Goal: Task Accomplishment & Management: Complete application form

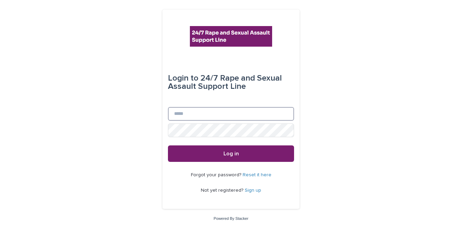
click at [215, 114] on input "Email" at bounding box center [231, 114] width 126 height 14
type input "**********"
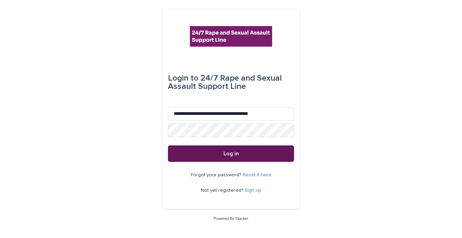
click at [202, 152] on button "Log in" at bounding box center [231, 153] width 126 height 16
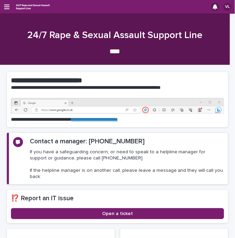
click at [10, 3] on div "VL" at bounding box center [117, 7] width 235 height 14
click at [4, 7] on div "VL" at bounding box center [117, 7] width 235 height 14
click at [4, 6] on icon "button" at bounding box center [6, 7] width 5 height 6
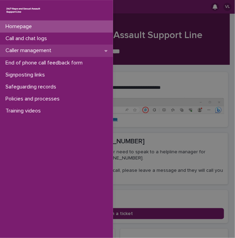
click at [24, 53] on p "Caller management" at bounding box center [30, 50] width 54 height 7
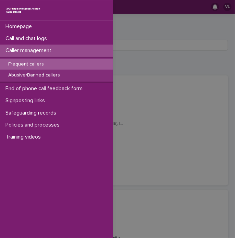
click at [27, 67] on div "Frequent callers" at bounding box center [56, 64] width 113 height 11
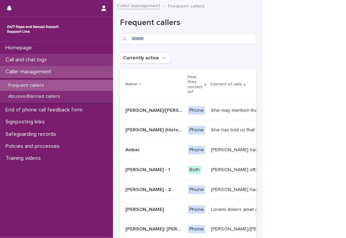
click at [43, 62] on p "Call and chat logs" at bounding box center [28, 60] width 50 height 7
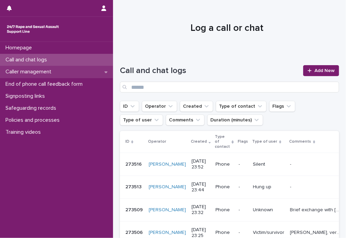
click at [48, 73] on p "Caller management" at bounding box center [30, 72] width 54 height 7
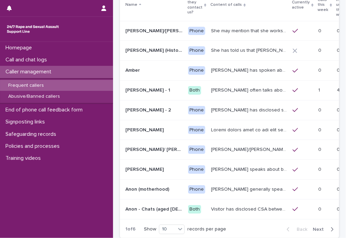
scroll to position [85, 0]
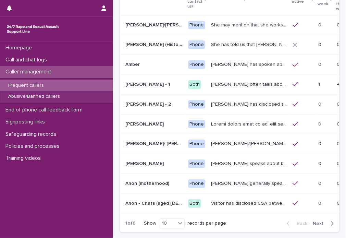
click at [317, 221] on span "Next" at bounding box center [320, 223] width 15 height 5
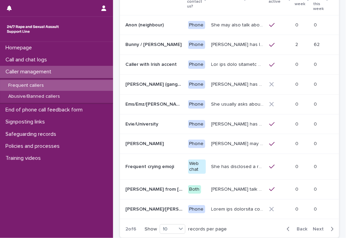
scroll to position [88, 0]
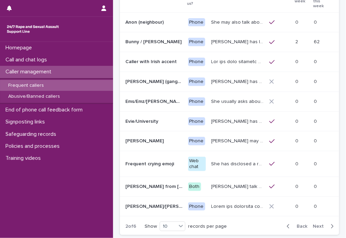
click at [317, 224] on span "Next" at bounding box center [320, 226] width 15 height 5
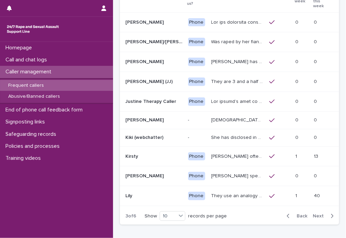
click at [317, 217] on span "Next" at bounding box center [320, 216] width 15 height 5
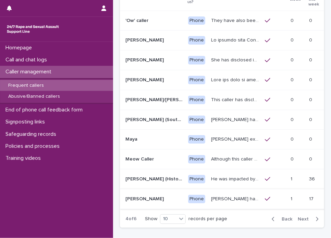
scroll to position [91, 0]
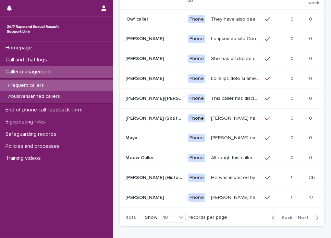
click at [298, 216] on span "Next" at bounding box center [305, 217] width 15 height 5
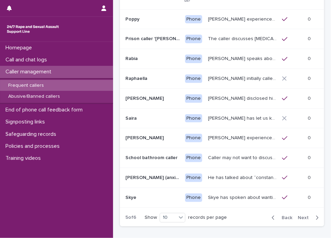
click at [298, 216] on span "Next" at bounding box center [305, 217] width 15 height 5
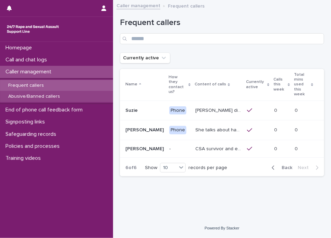
click at [48, 98] on p "Abusive/Banned callers" at bounding box center [34, 97] width 63 height 6
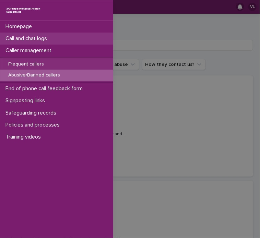
click at [21, 34] on div "Call and chat logs" at bounding box center [56, 39] width 113 height 12
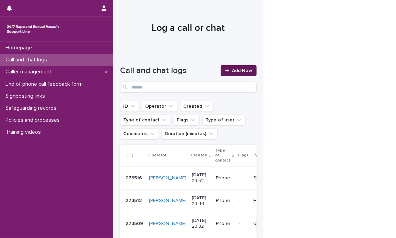
click at [237, 69] on span "Add New" at bounding box center [242, 70] width 20 height 5
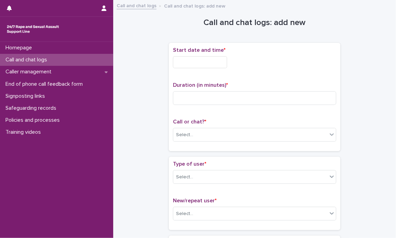
click at [208, 63] on input "text" at bounding box center [200, 62] width 54 height 12
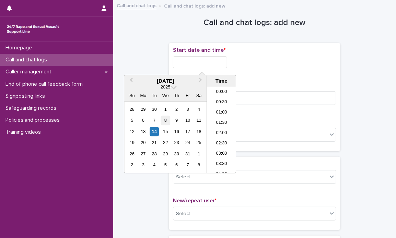
scroll to position [312, 0]
click at [155, 132] on div "14" at bounding box center [153, 131] width 9 height 9
drag, startPoint x: 199, startPoint y: 61, endPoint x: 259, endPoint y: 56, distance: 60.6
click at [257, 58] on div "**********" at bounding box center [254, 62] width 163 height 12
type input "**********"
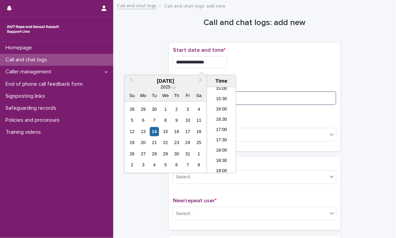
click at [286, 98] on input at bounding box center [254, 98] width 163 height 14
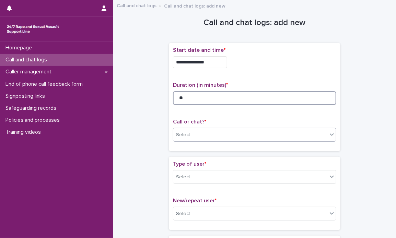
type input "**"
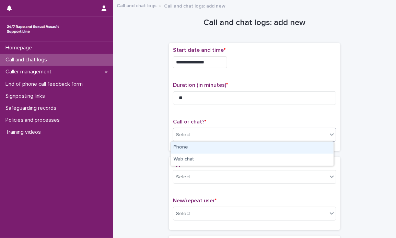
click at [323, 134] on div "Select..." at bounding box center [250, 134] width 154 height 11
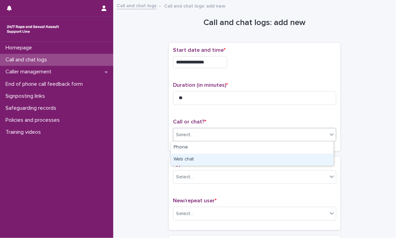
click at [298, 158] on div "Web chat" at bounding box center [252, 160] width 163 height 12
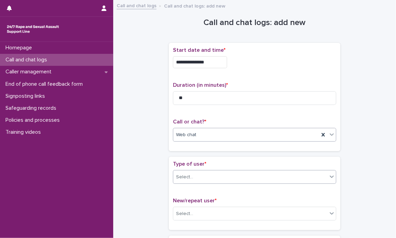
click at [330, 178] on icon at bounding box center [331, 176] width 7 height 7
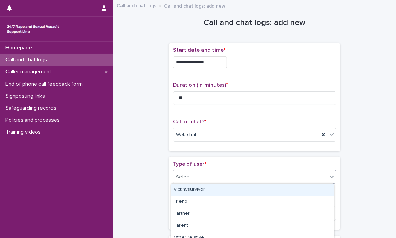
click at [307, 189] on div "Victim/survivor" at bounding box center [252, 190] width 163 height 12
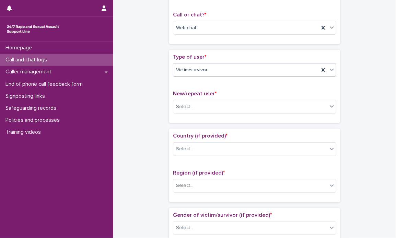
scroll to position [171, 0]
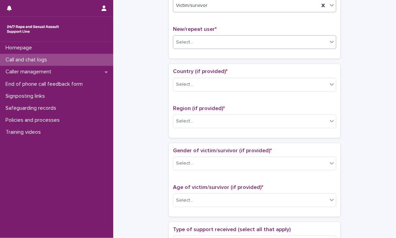
click at [324, 42] on div "Select..." at bounding box center [250, 42] width 154 height 11
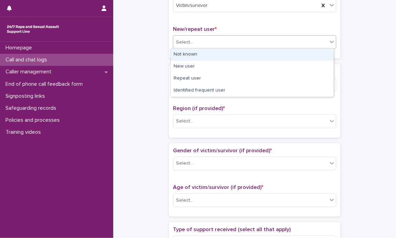
click at [310, 57] on div "Not known" at bounding box center [252, 55] width 163 height 12
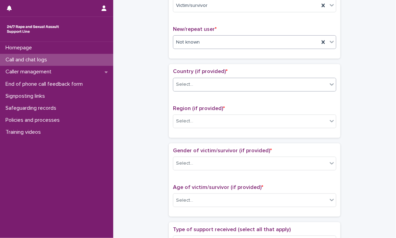
click at [327, 85] on div at bounding box center [331, 84] width 8 height 12
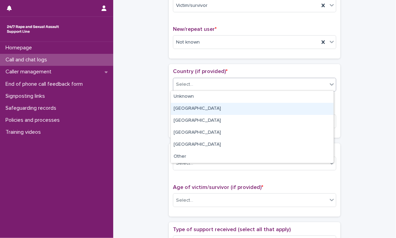
click at [313, 110] on div "England" at bounding box center [252, 109] width 163 height 12
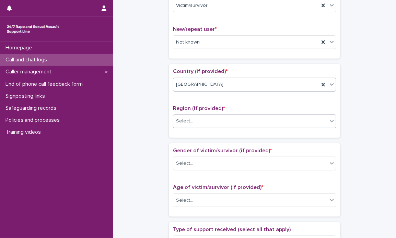
click at [332, 121] on div at bounding box center [331, 121] width 8 height 12
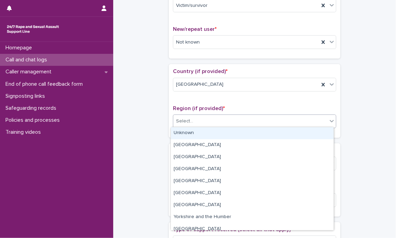
click at [320, 133] on div "Unknown" at bounding box center [252, 133] width 163 height 12
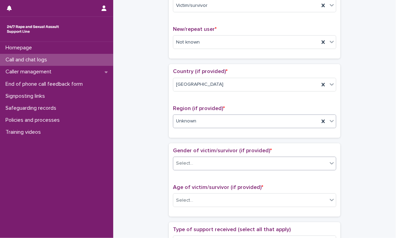
click at [328, 160] on icon at bounding box center [331, 163] width 7 height 7
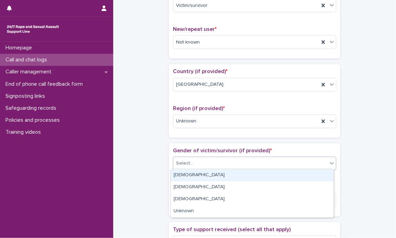
drag, startPoint x: 313, startPoint y: 176, endPoint x: 395, endPoint y: 109, distance: 106.5
click at [314, 175] on div "Female" at bounding box center [252, 175] width 163 height 12
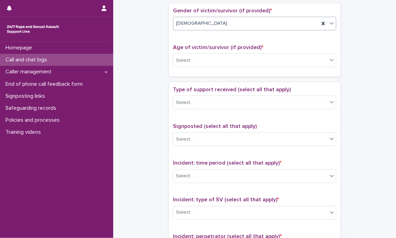
scroll to position [325, 0]
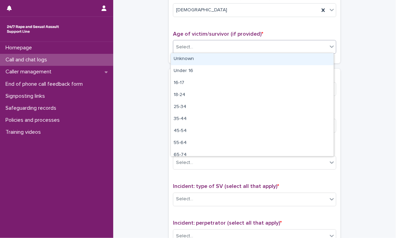
click at [328, 47] on icon at bounding box center [331, 46] width 7 height 7
click at [316, 58] on div "Unknown" at bounding box center [252, 59] width 163 height 12
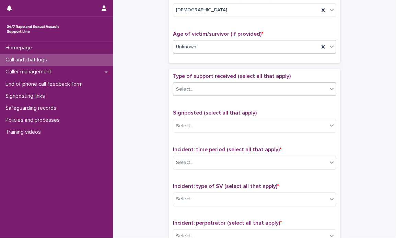
click at [327, 93] on div at bounding box center [331, 89] width 8 height 12
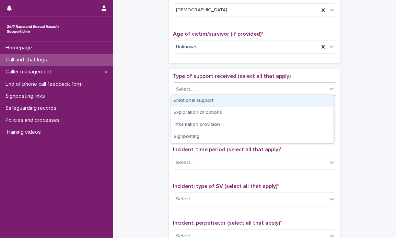
click at [318, 99] on div "Emotional support" at bounding box center [252, 101] width 163 height 12
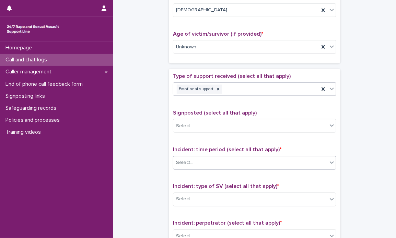
click at [322, 157] on div "Select..." at bounding box center [250, 162] width 154 height 11
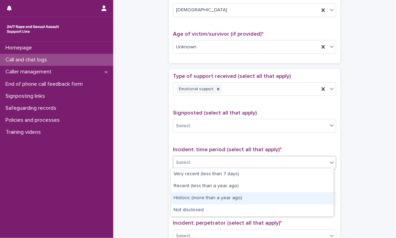
click at [310, 196] on div "Historic (more than a year ago)" at bounding box center [252, 198] width 163 height 12
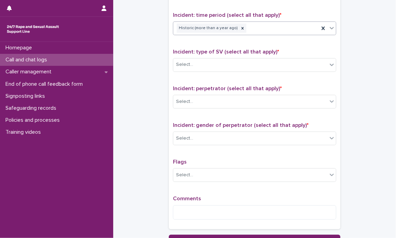
scroll to position [462, 0]
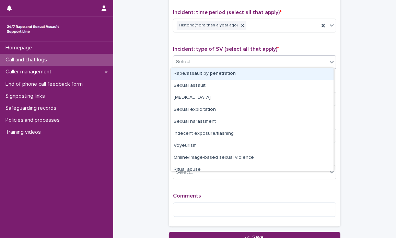
click at [319, 63] on div "Select..." at bounding box center [250, 62] width 154 height 11
click at [305, 78] on div "Rape/assault by penetration" at bounding box center [252, 74] width 163 height 12
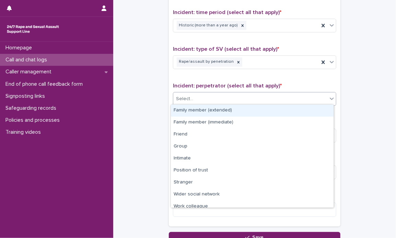
click at [331, 95] on icon at bounding box center [331, 98] width 7 height 7
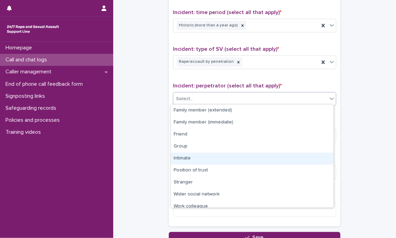
click at [319, 157] on div "Intimate" at bounding box center [252, 159] width 163 height 12
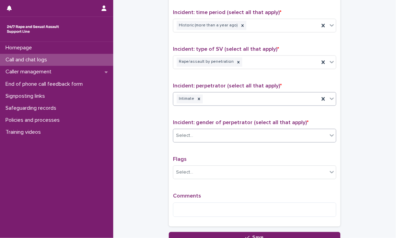
click at [328, 134] on icon at bounding box center [331, 135] width 7 height 7
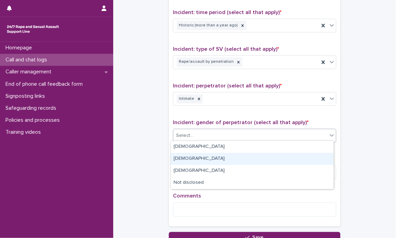
click at [317, 154] on div "Female" at bounding box center [252, 159] width 163 height 12
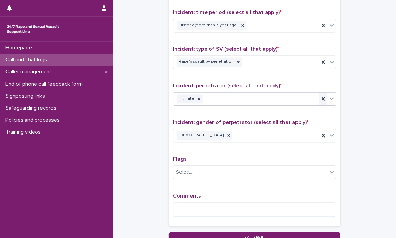
click at [320, 99] on icon at bounding box center [323, 99] width 7 height 7
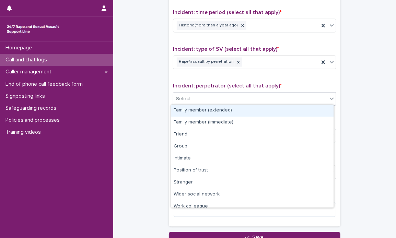
click at [328, 96] on icon at bounding box center [331, 98] width 7 height 7
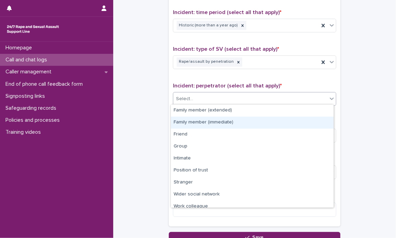
scroll to position [29, 0]
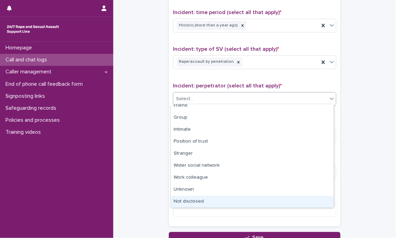
click at [320, 197] on div "Not disclosed" at bounding box center [252, 202] width 163 height 12
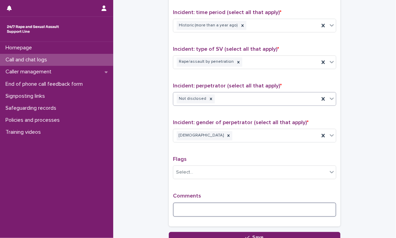
click at [266, 211] on textarea at bounding box center [254, 210] width 163 height 15
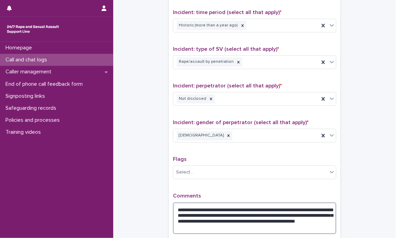
drag, startPoint x: 172, startPoint y: 205, endPoint x: 287, endPoint y: 228, distance: 117.5
click at [287, 228] on textarea "**********" at bounding box center [254, 219] width 163 height 32
click at [228, 223] on textarea "**********" at bounding box center [254, 219] width 163 height 32
click at [230, 225] on textarea "**********" at bounding box center [254, 219] width 163 height 32
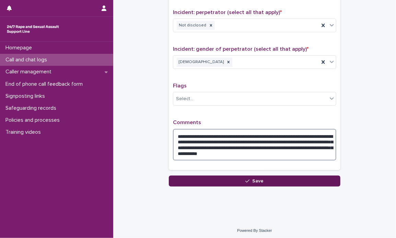
type textarea "**********"
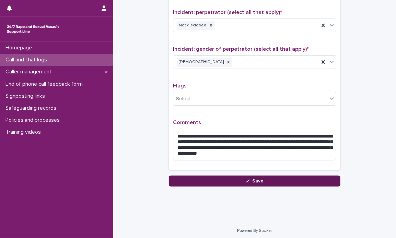
click at [300, 180] on button "Save" at bounding box center [254, 181] width 171 height 11
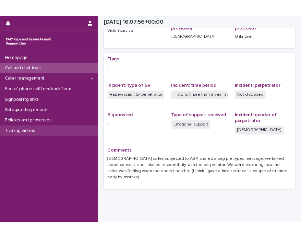
scroll to position [76, 0]
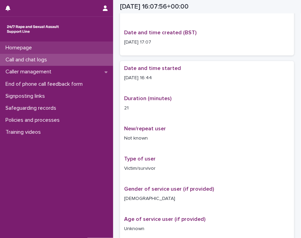
click at [61, 43] on div "Homepage" at bounding box center [56, 48] width 113 height 12
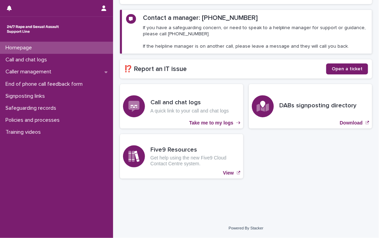
scroll to position [111, 0]
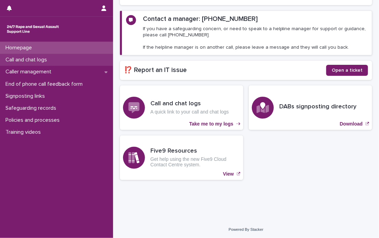
click at [43, 59] on p "Call and chat logs" at bounding box center [28, 60] width 50 height 7
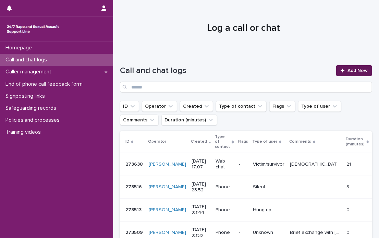
click at [341, 70] on icon at bounding box center [343, 70] width 4 height 5
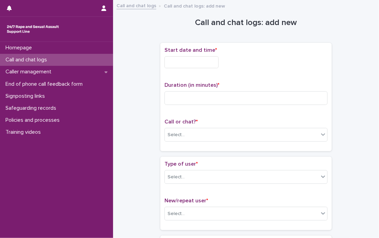
click at [201, 61] on input "text" at bounding box center [192, 62] width 54 height 12
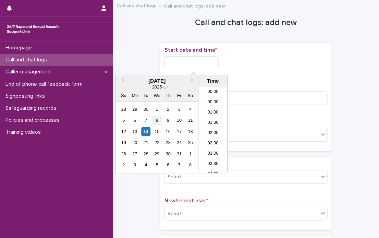
scroll to position [312, 0]
click at [145, 132] on div "14" at bounding box center [145, 131] width 9 height 9
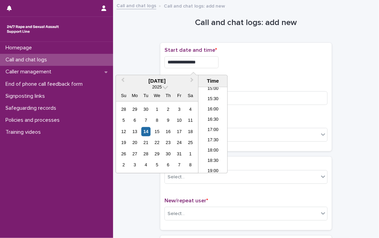
drag, startPoint x: 192, startPoint y: 61, endPoint x: 208, endPoint y: 55, distance: 17.3
click at [208, 55] on div "**********" at bounding box center [246, 60] width 163 height 27
type input "**********"
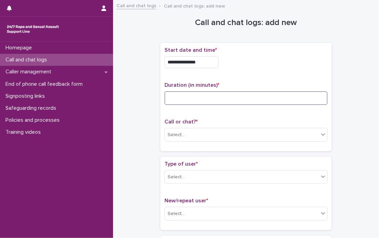
click at [312, 96] on input at bounding box center [246, 98] width 163 height 14
type input "**"
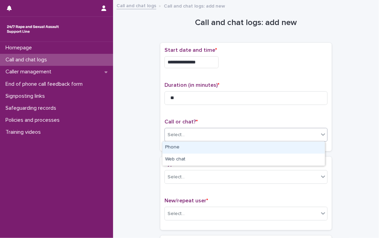
click at [310, 133] on div "Select..." at bounding box center [242, 134] width 154 height 11
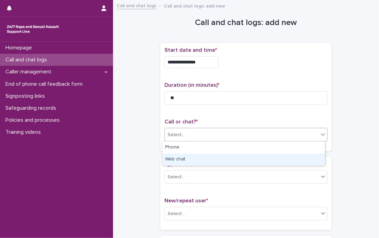
click at [301, 154] on div "Web chat" at bounding box center [244, 160] width 163 height 12
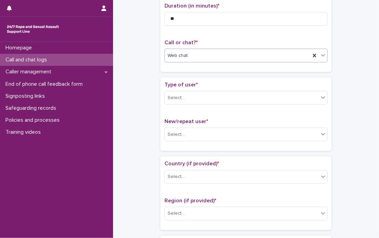
scroll to position [103, 0]
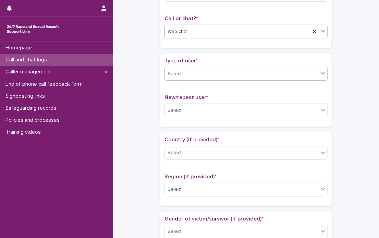
click at [320, 72] on icon at bounding box center [323, 73] width 7 height 7
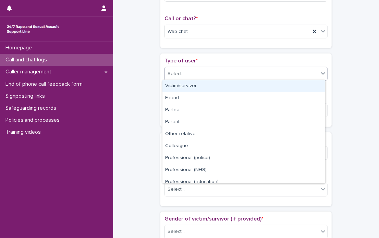
click at [301, 85] on div "Victim/survivor" at bounding box center [244, 86] width 163 height 12
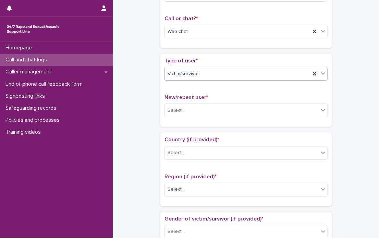
click at [321, 73] on icon at bounding box center [323, 73] width 4 height 2
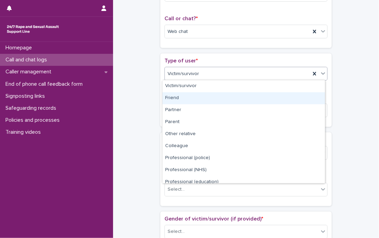
scroll to position [77, 0]
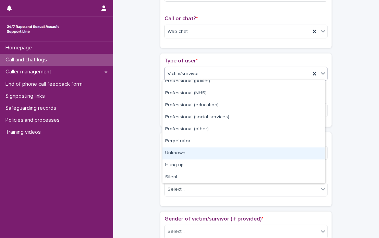
click at [300, 155] on div "Unknown" at bounding box center [244, 153] width 163 height 12
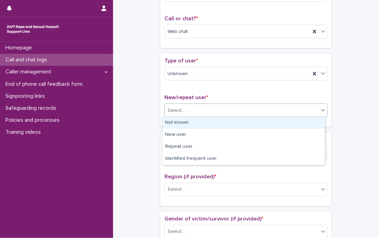
click at [319, 113] on div at bounding box center [323, 110] width 8 height 12
click at [311, 122] on div "Not known" at bounding box center [244, 123] width 163 height 12
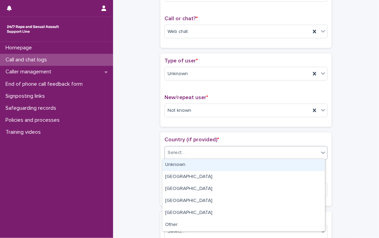
click at [319, 155] on div at bounding box center [323, 152] width 8 height 12
click at [311, 161] on div "Unknown" at bounding box center [244, 165] width 163 height 12
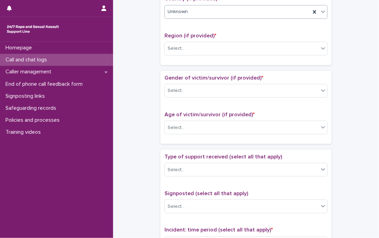
scroll to position [246, 0]
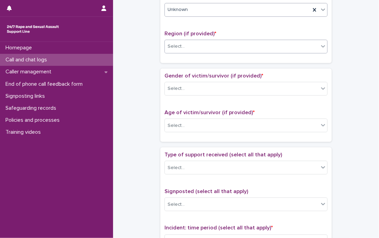
click at [304, 48] on div "Select..." at bounding box center [242, 46] width 154 height 11
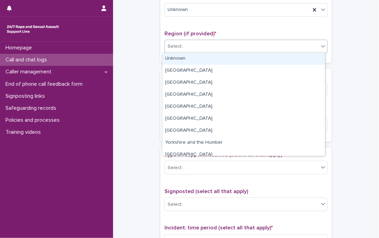
click at [296, 60] on div "Unknown" at bounding box center [244, 59] width 163 height 12
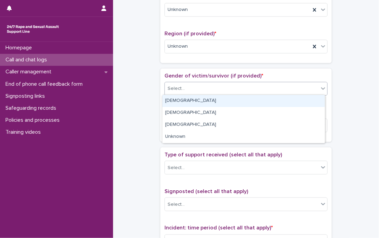
click at [320, 88] on icon at bounding box center [323, 88] width 7 height 7
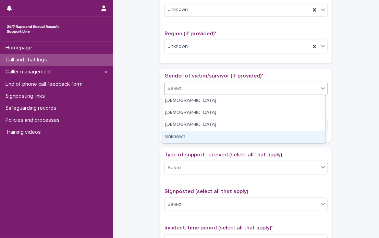
click at [308, 134] on div "Unknown" at bounding box center [244, 137] width 163 height 12
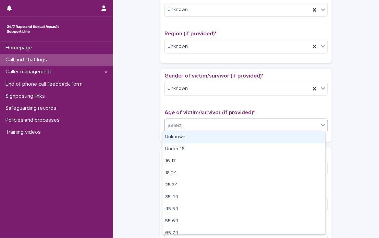
click at [321, 127] on icon at bounding box center [323, 125] width 7 height 7
click at [313, 136] on div "Unknown" at bounding box center [244, 137] width 163 height 12
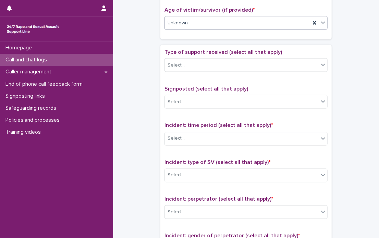
scroll to position [385, 0]
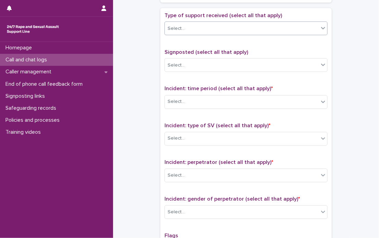
click at [321, 31] on div at bounding box center [323, 28] width 8 height 12
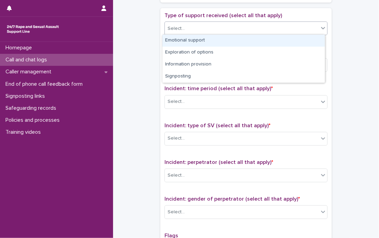
click at [311, 41] on div "Emotional support" at bounding box center [244, 41] width 163 height 12
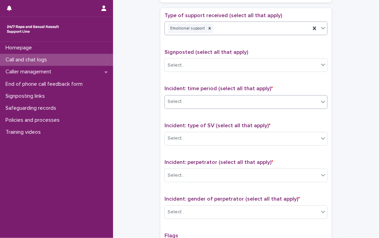
click at [320, 105] on div at bounding box center [323, 102] width 8 height 12
click at [309, 156] on div "Type of support received (select all that apply) Emotional support Signposted (…" at bounding box center [246, 155] width 163 height 287
click at [320, 136] on icon at bounding box center [323, 138] width 7 height 7
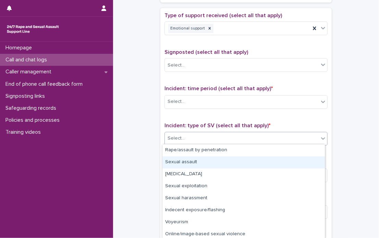
drag, startPoint x: 318, startPoint y: 154, endPoint x: 329, endPoint y: 198, distance: 45.7
click at [329, 198] on body "**********" at bounding box center [189, 119] width 379 height 238
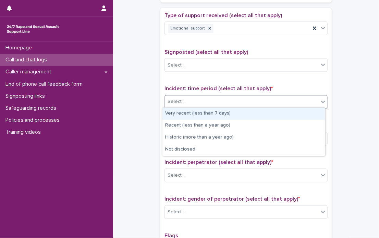
click at [320, 99] on icon at bounding box center [323, 101] width 7 height 7
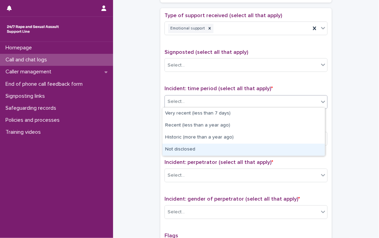
click at [292, 150] on div "Not disclosed" at bounding box center [244, 150] width 163 height 12
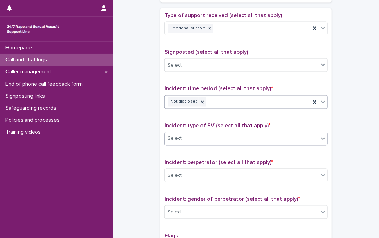
click at [321, 137] on icon at bounding box center [323, 138] width 4 height 2
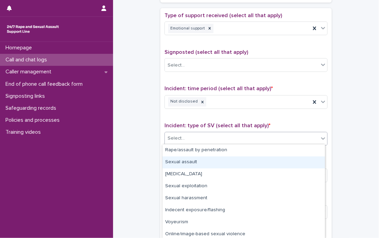
scroll to position [26, 0]
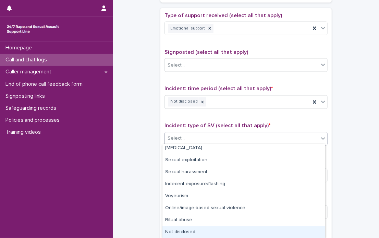
click at [304, 231] on div "Not disclosed" at bounding box center [244, 232] width 163 height 12
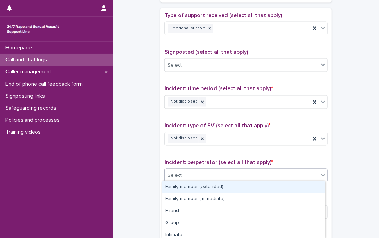
click at [320, 175] on icon at bounding box center [323, 175] width 7 height 7
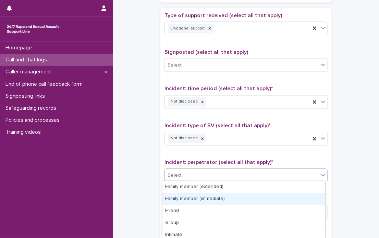
scroll to position [74, 0]
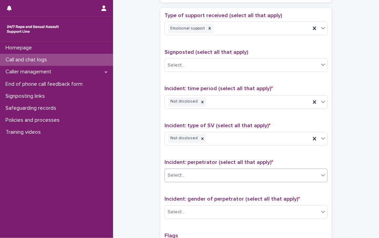
click at [322, 178] on div at bounding box center [323, 175] width 8 height 12
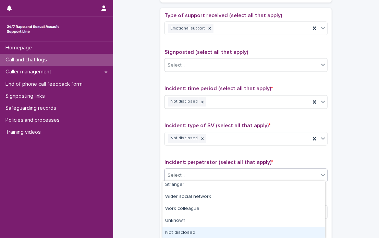
click at [306, 234] on div "Not disclosed" at bounding box center [244, 233] width 163 height 12
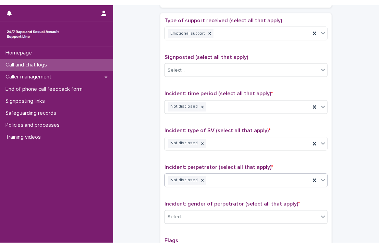
scroll to position [518, 0]
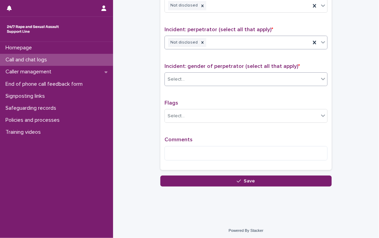
click at [323, 80] on div at bounding box center [323, 79] width 8 height 12
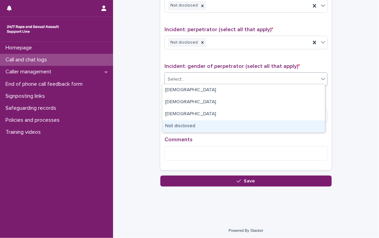
click at [284, 122] on div "Not disclosed" at bounding box center [244, 126] width 163 height 12
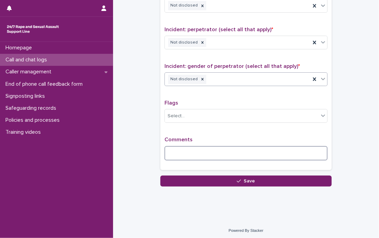
click at [236, 148] on textarea at bounding box center [246, 153] width 163 height 15
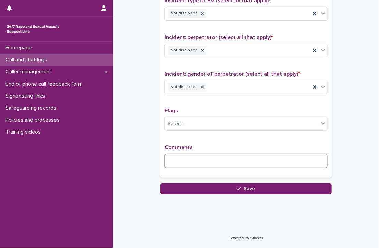
scroll to position [508, 0]
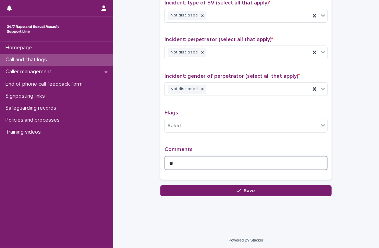
type textarea "*"
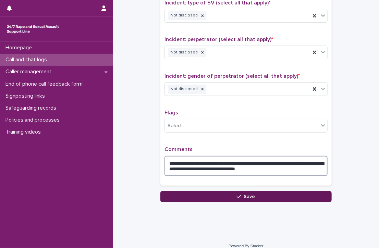
type textarea "**********"
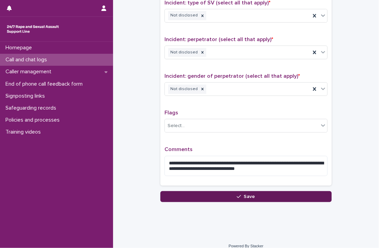
click at [258, 195] on button "Save" at bounding box center [245, 196] width 171 height 11
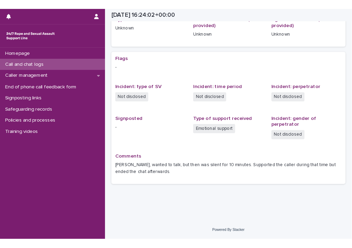
scroll to position [103, 0]
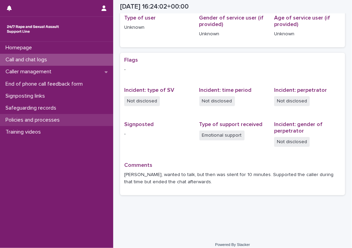
click at [21, 122] on p "Policies and processes" at bounding box center [34, 120] width 62 height 7
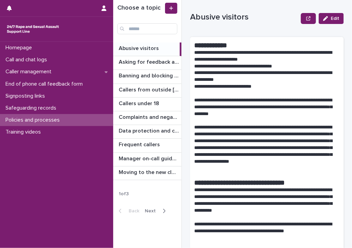
click at [155, 211] on span "Next" at bounding box center [152, 211] width 15 height 5
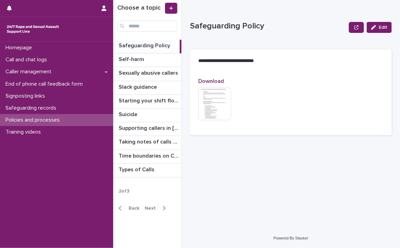
click at [150, 207] on span "Next" at bounding box center [152, 208] width 15 height 5
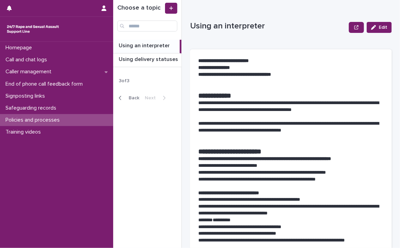
click at [131, 96] on span "Back" at bounding box center [131, 98] width 15 height 5
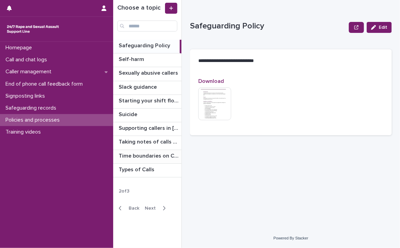
click at [140, 154] on p "Time boundaries on Calls and Chats" at bounding box center [149, 156] width 61 height 8
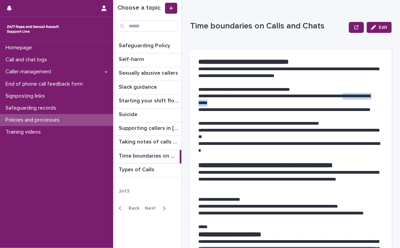
drag, startPoint x: 276, startPoint y: 103, endPoint x: 199, endPoint y: 106, distance: 77.5
click at [199, 106] on p "**********" at bounding box center [288, 100] width 180 height 14
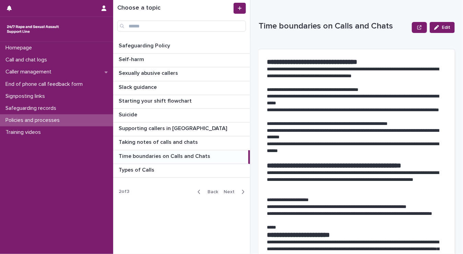
click at [212, 189] on span "Back" at bounding box center [210, 191] width 15 height 5
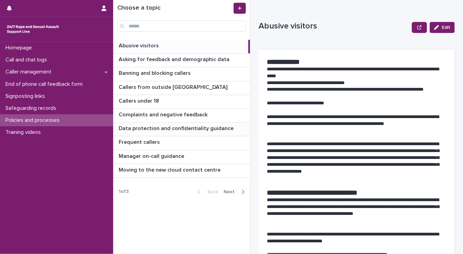
click at [182, 128] on p "Data protection and confidentiality guidance" at bounding box center [177, 128] width 116 height 8
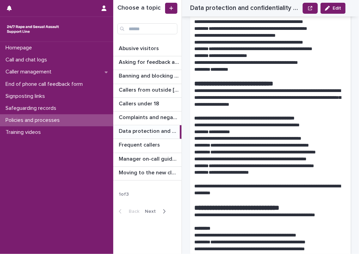
scroll to position [1411, 0]
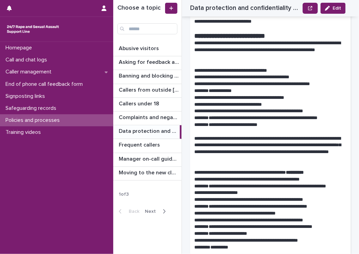
click at [163, 210] on icon "button" at bounding box center [164, 211] width 3 height 6
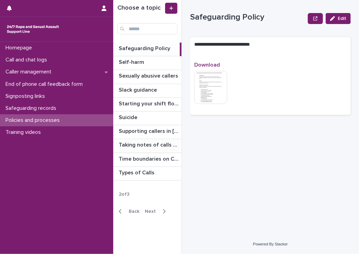
click at [143, 146] on p "Taking notes of calls and chats" at bounding box center [149, 144] width 61 height 8
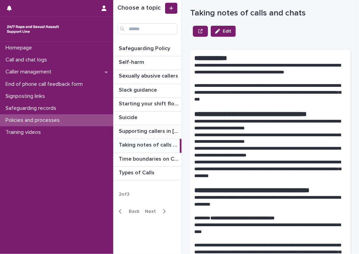
click at [144, 131] on p "Supporting callers in Wales" at bounding box center [149, 131] width 61 height 8
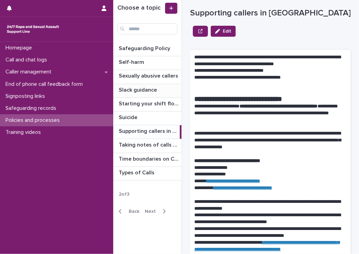
click at [139, 88] on p "Slack guidance" at bounding box center [138, 89] width 39 height 8
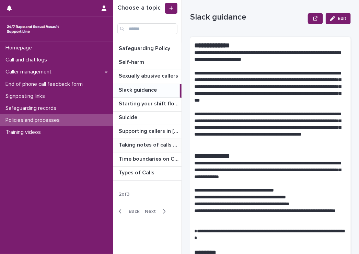
click at [148, 146] on p "Taking notes of calls and chats" at bounding box center [149, 144] width 61 height 8
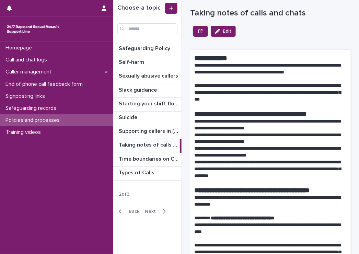
click at [156, 210] on span "Next" at bounding box center [152, 211] width 15 height 5
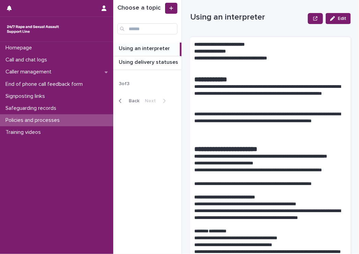
click at [128, 100] on span "Back" at bounding box center [131, 100] width 15 height 5
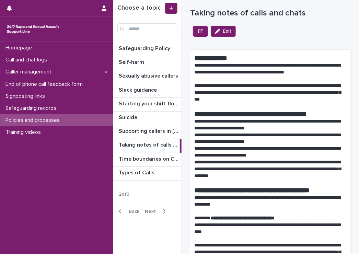
click at [132, 209] on span "Back" at bounding box center [131, 211] width 15 height 5
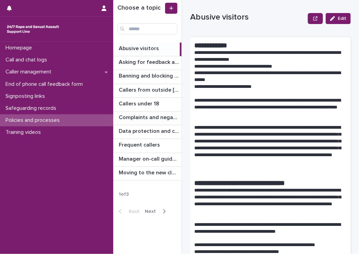
drag, startPoint x: 130, startPoint y: 128, endPoint x: 158, endPoint y: 113, distance: 31.6
click at [130, 128] on p "Data protection and confidentiality guidance" at bounding box center [149, 131] width 61 height 8
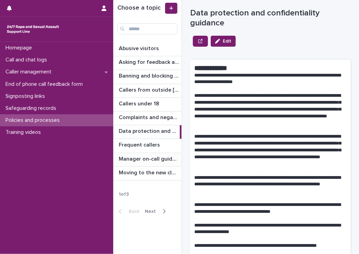
click at [134, 160] on p "Manager on-call guidance" at bounding box center [149, 158] width 61 height 8
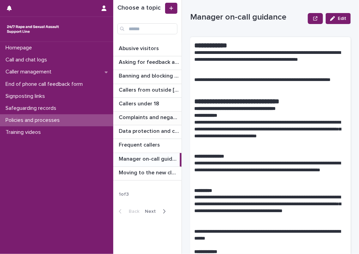
click at [134, 118] on p "Complaints and negative feedback" at bounding box center [149, 117] width 61 height 8
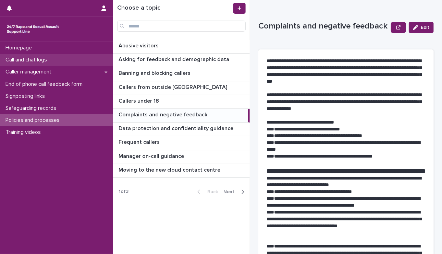
click at [58, 59] on div "Call and chat logs" at bounding box center [56, 60] width 113 height 12
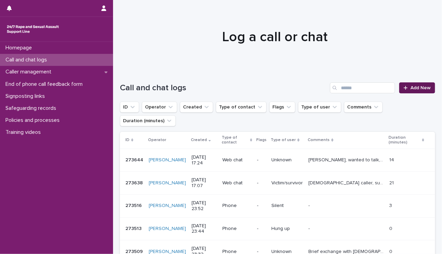
click at [404, 86] on icon at bounding box center [406, 87] width 4 height 5
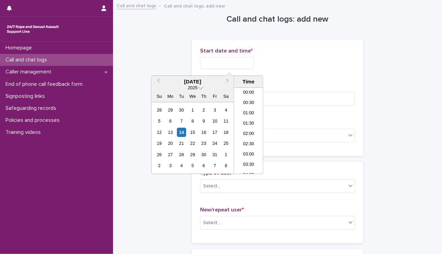
click at [238, 64] on input "text" at bounding box center [227, 63] width 54 height 12
click at [182, 129] on div "14" at bounding box center [181, 132] width 9 height 9
drag, startPoint x: 226, startPoint y: 61, endPoint x: 293, endPoint y: 60, distance: 66.9
click at [293, 60] on div "**********" at bounding box center [277, 63] width 155 height 12
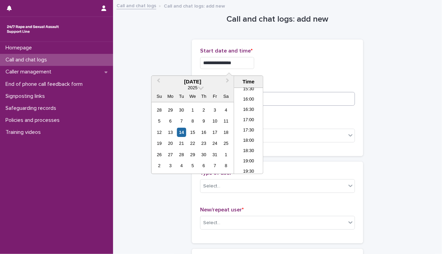
type input "**********"
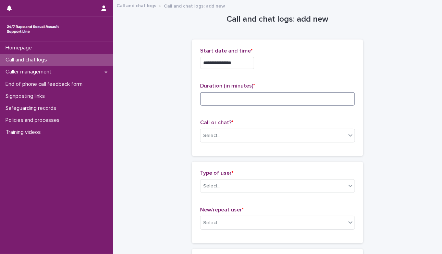
click at [309, 98] on input at bounding box center [277, 99] width 155 height 14
type input "**"
click at [347, 135] on icon at bounding box center [350, 135] width 7 height 7
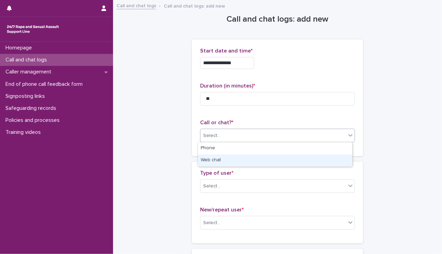
click at [333, 157] on div "Web chat" at bounding box center [275, 160] width 154 height 12
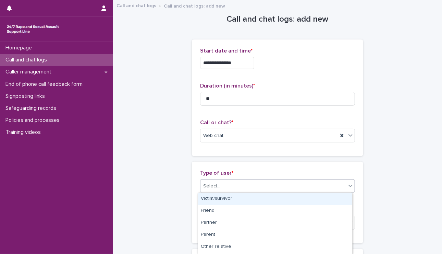
click at [348, 183] on icon at bounding box center [350, 185] width 7 height 7
click at [329, 196] on div "Victim/survivor" at bounding box center [275, 199] width 154 height 12
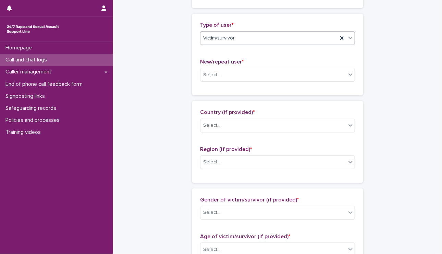
scroll to position [160, 0]
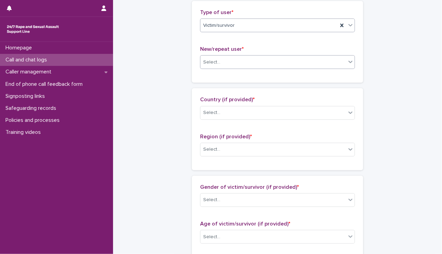
click at [348, 59] on icon at bounding box center [350, 61] width 7 height 7
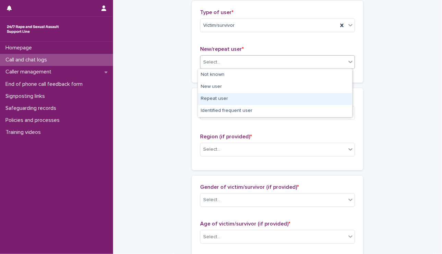
click at [324, 95] on div "Repeat user" at bounding box center [275, 99] width 154 height 12
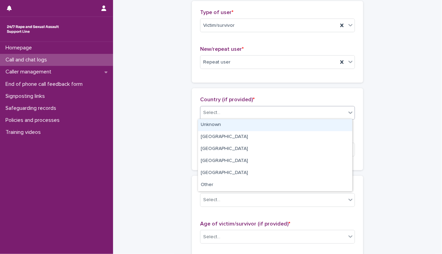
click at [343, 114] on div "Select..." at bounding box center [274, 112] width 146 height 11
click at [340, 123] on div "Unknown" at bounding box center [275, 125] width 154 height 12
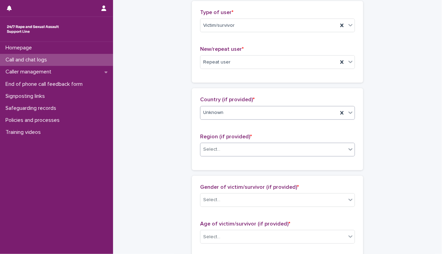
click at [347, 151] on icon at bounding box center [350, 149] width 7 height 7
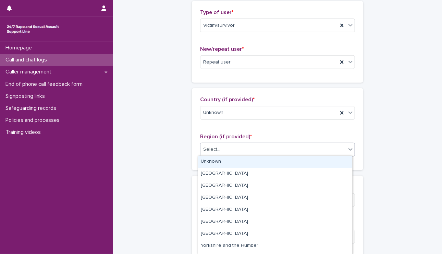
click at [343, 158] on div "Unknown" at bounding box center [275, 162] width 154 height 12
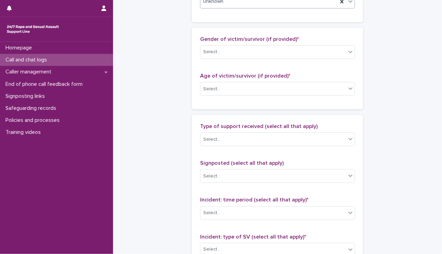
scroll to position [313, 0]
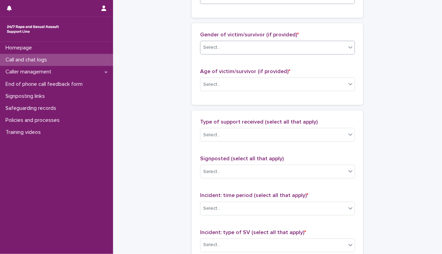
click at [333, 47] on div "Select..." at bounding box center [274, 47] width 146 height 11
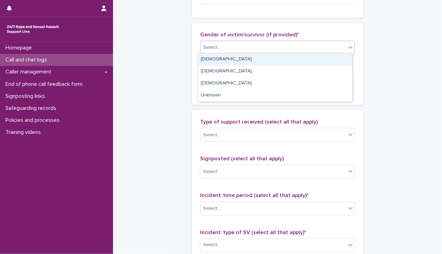
click at [331, 57] on div "Female" at bounding box center [275, 59] width 154 height 12
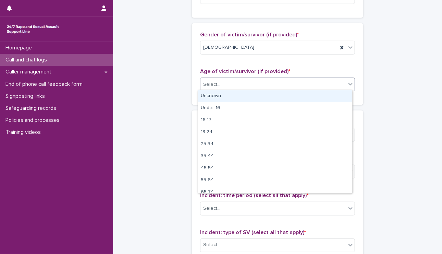
click at [352, 86] on div at bounding box center [351, 84] width 8 height 12
drag, startPoint x: 345, startPoint y: 94, endPoint x: 344, endPoint y: 97, distance: 3.4
click at [345, 94] on div "Unknown" at bounding box center [275, 96] width 154 height 12
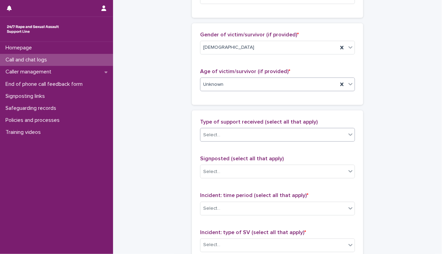
click at [347, 131] on icon at bounding box center [350, 134] width 7 height 7
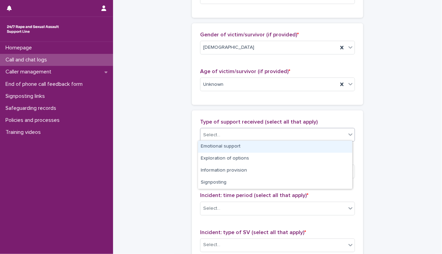
click at [337, 152] on div "Emotional support" at bounding box center [275, 147] width 154 height 12
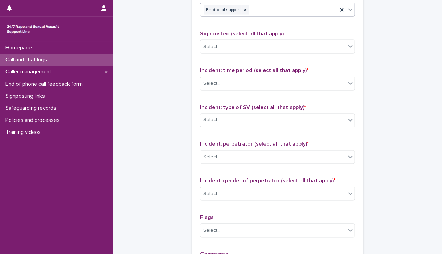
scroll to position [457, 0]
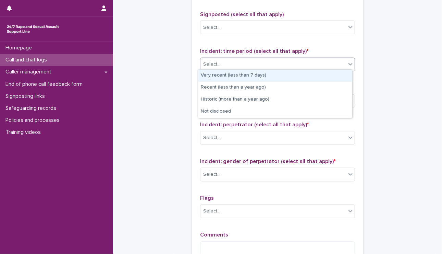
click at [350, 67] on div at bounding box center [351, 64] width 8 height 12
click at [338, 79] on div "Very recent (less than 7 days)" at bounding box center [275, 76] width 154 height 12
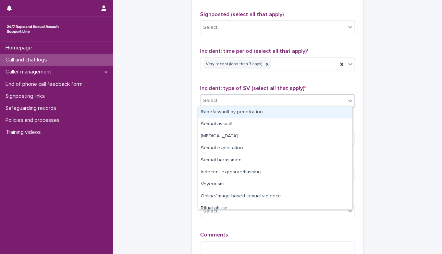
click at [350, 101] on icon at bounding box center [350, 100] width 7 height 7
click at [336, 113] on div "Rape/assault by penetration" at bounding box center [275, 112] width 154 height 12
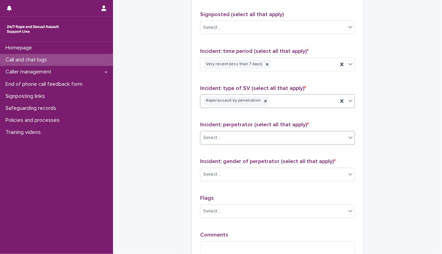
click at [348, 134] on icon at bounding box center [350, 137] width 7 height 7
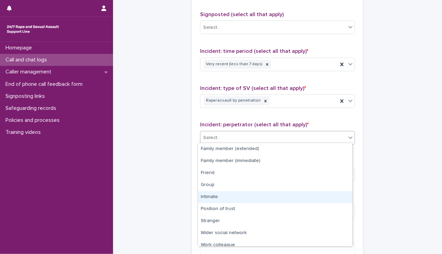
click at [334, 193] on div "Intimate" at bounding box center [275, 197] width 154 height 12
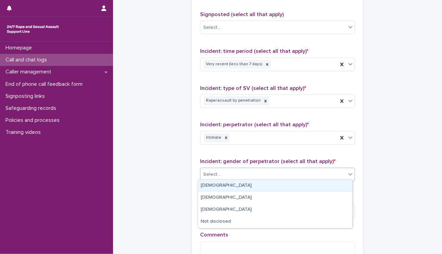
click at [348, 176] on div at bounding box center [351, 174] width 8 height 12
click at [339, 186] on div "Male" at bounding box center [275, 186] width 154 height 12
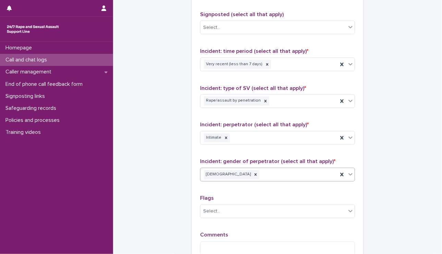
scroll to position [540, 0]
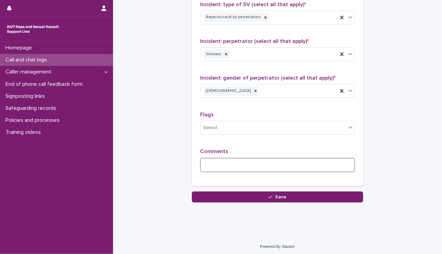
click at [298, 166] on textarea at bounding box center [277, 165] width 155 height 15
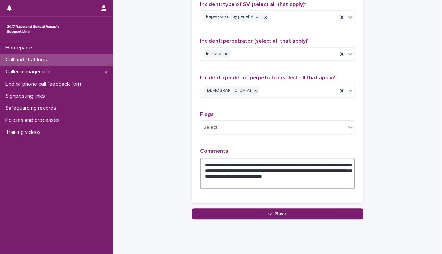
drag, startPoint x: 212, startPoint y: 164, endPoint x: 223, endPoint y: 157, distance: 12.4
click at [224, 158] on textarea "**********" at bounding box center [277, 174] width 155 height 32
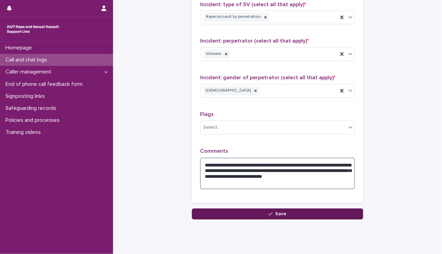
type textarea "**********"
click at [291, 209] on button "Save" at bounding box center [277, 213] width 171 height 11
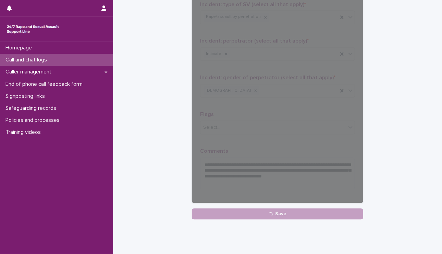
click at [62, 57] on div "Call and chat logs" at bounding box center [56, 60] width 113 height 12
